Goal: Navigation & Orientation: Understand site structure

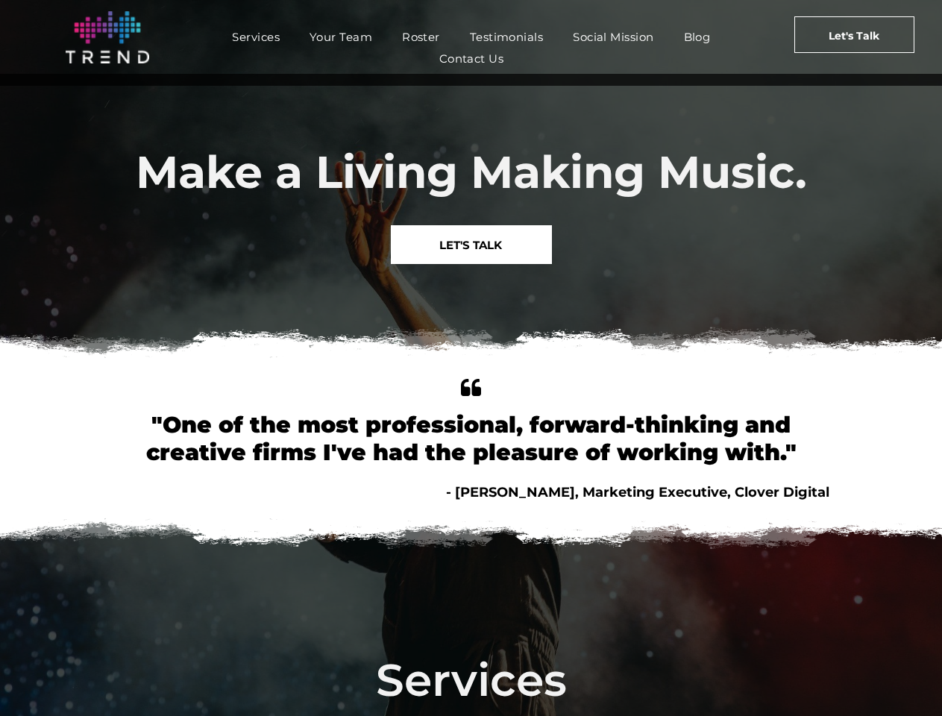
click at [470, 358] on img at bounding box center [471, 345] width 942 height 58
